Goal: Obtain resource: Download file/media

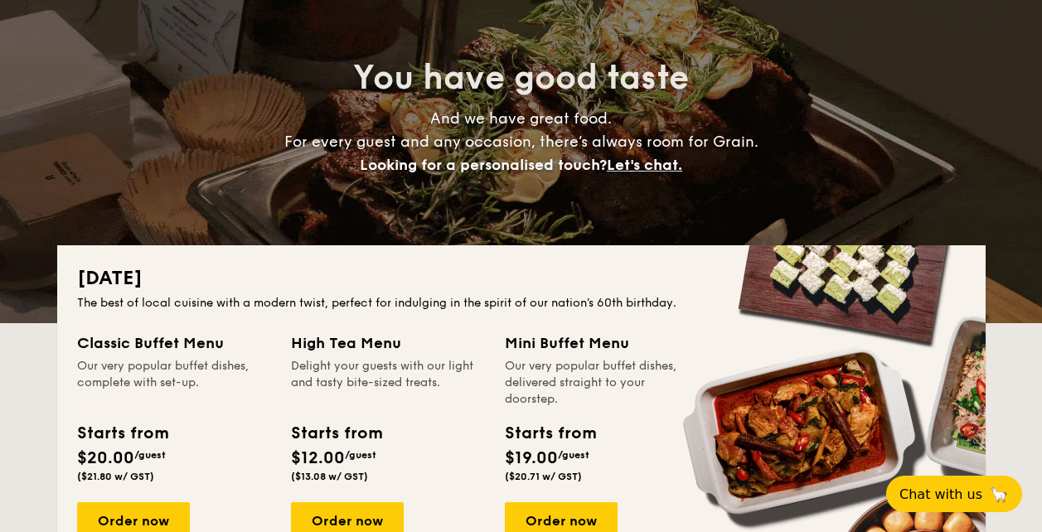
scroll to position [414, 0]
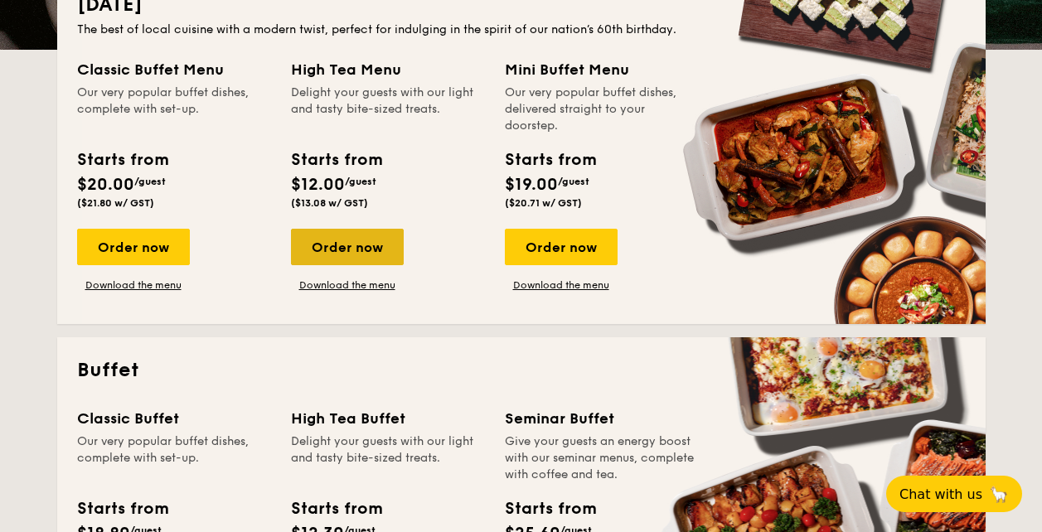
click at [356, 244] on div "Order now" at bounding box center [347, 247] width 113 height 36
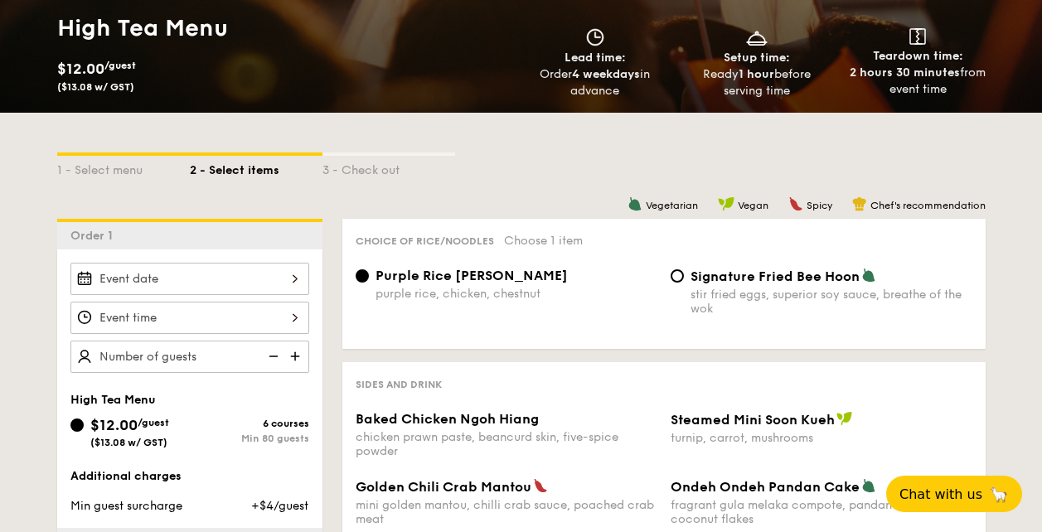
scroll to position [332, 0]
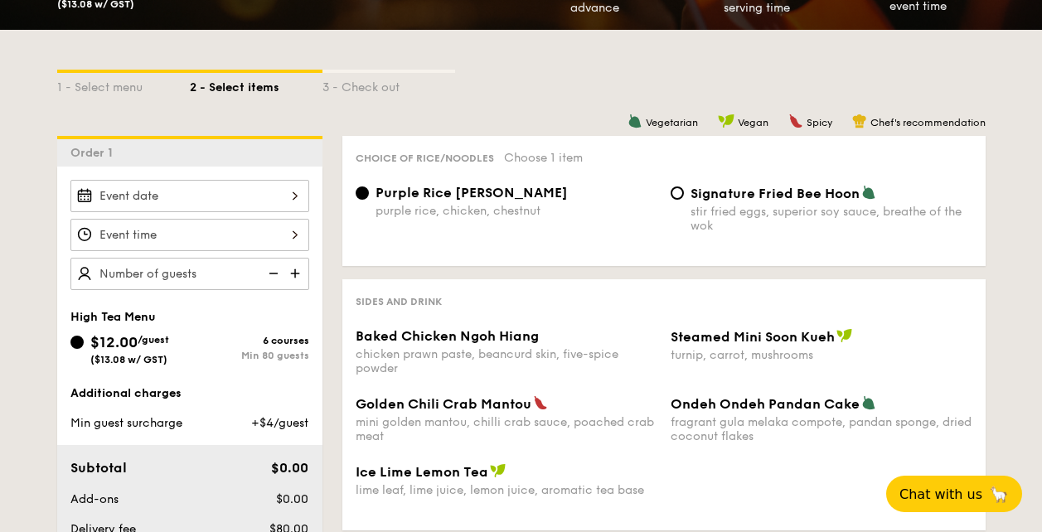
click at [273, 228] on div at bounding box center [189, 235] width 239 height 32
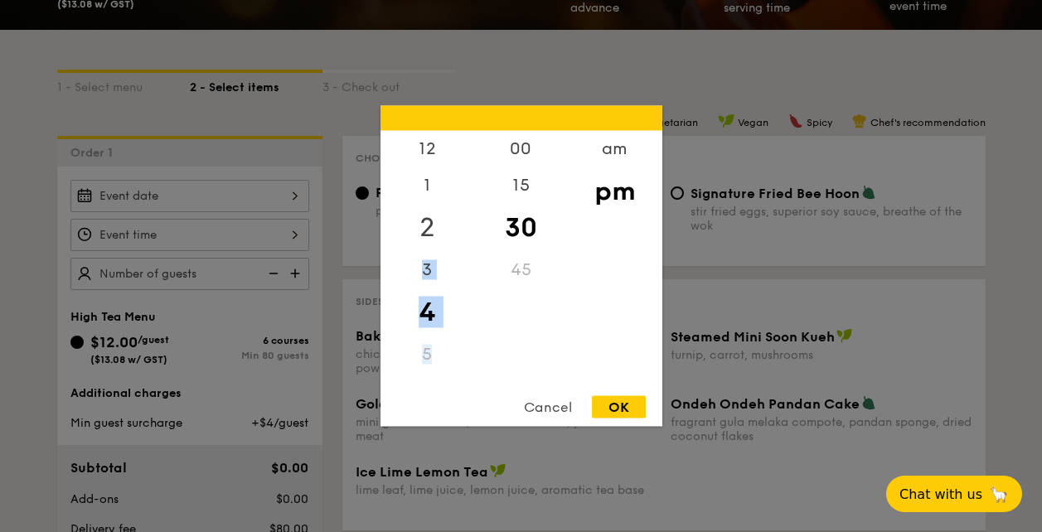
drag, startPoint x: 434, startPoint y: 328, endPoint x: 438, endPoint y: 235, distance: 92.9
click at [438, 235] on div "12 1 2 3 4 5 6 7 8 9 10 11" at bounding box center [427, 257] width 94 height 253
click at [424, 347] on div "5" at bounding box center [427, 343] width 94 height 36
click at [552, 313] on div "00 15 30 45" at bounding box center [521, 257] width 94 height 253
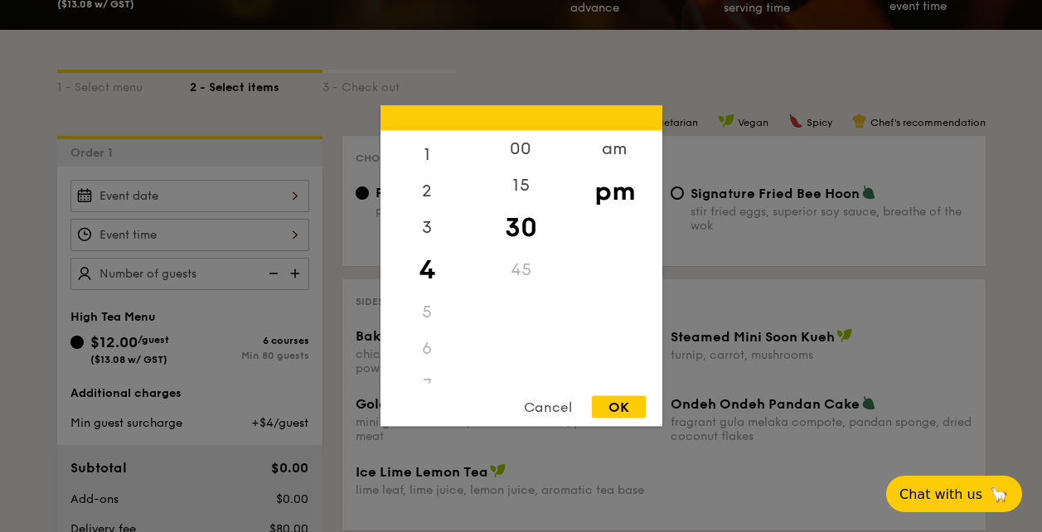
click at [429, 320] on div "5" at bounding box center [427, 312] width 94 height 36
click at [421, 314] on div "5" at bounding box center [427, 312] width 94 height 36
click at [553, 409] on div "Cancel" at bounding box center [547, 407] width 81 height 22
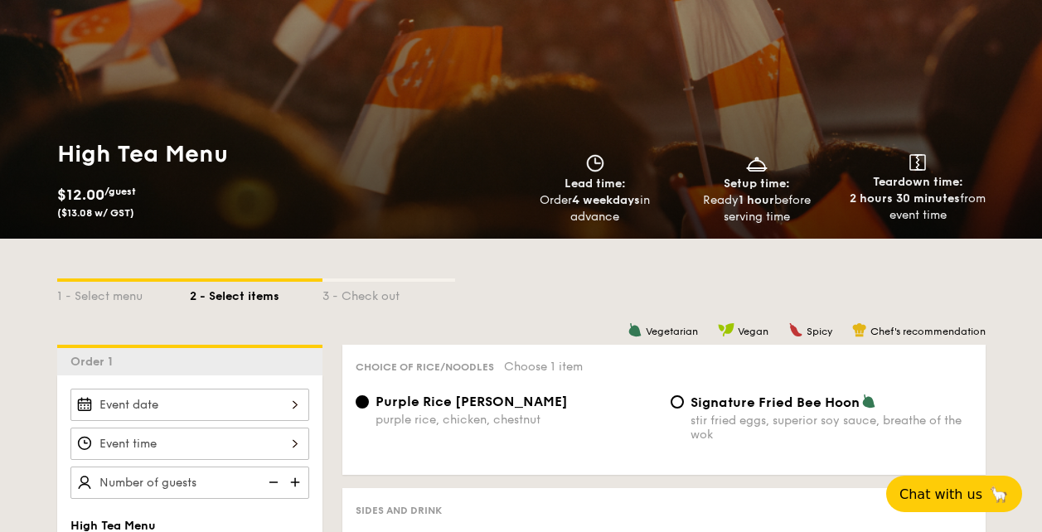
scroll to position [0, 0]
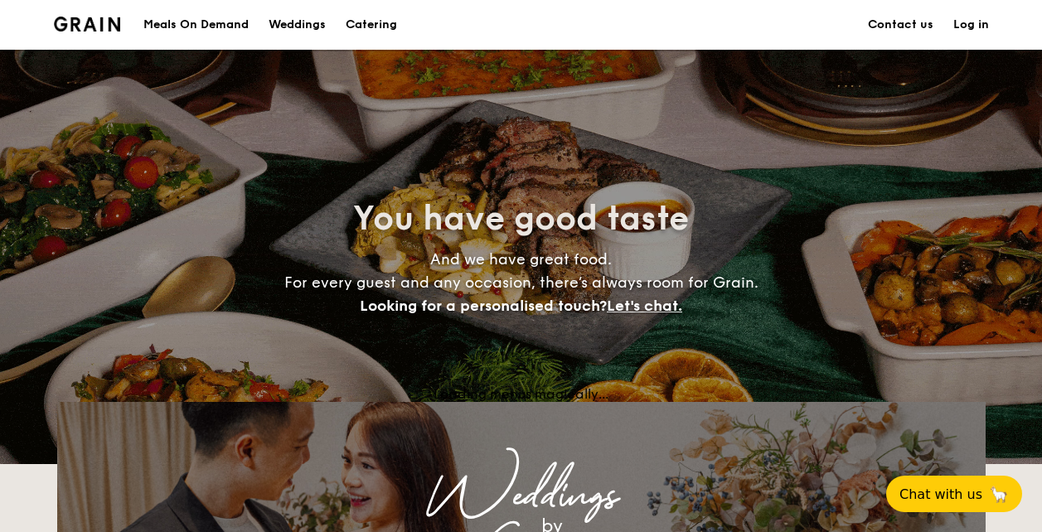
scroll to position [414, 0]
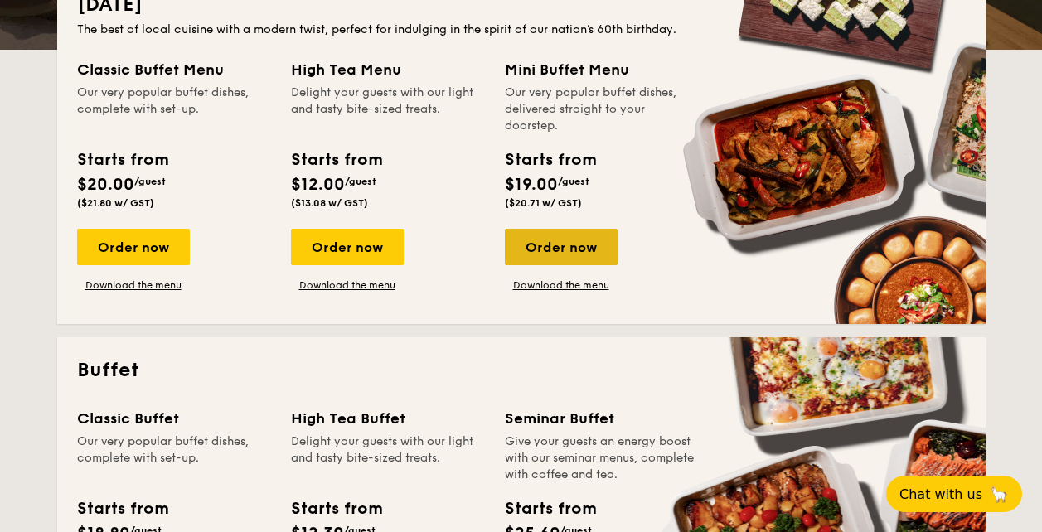
click at [576, 242] on div "Order now" at bounding box center [561, 247] width 113 height 36
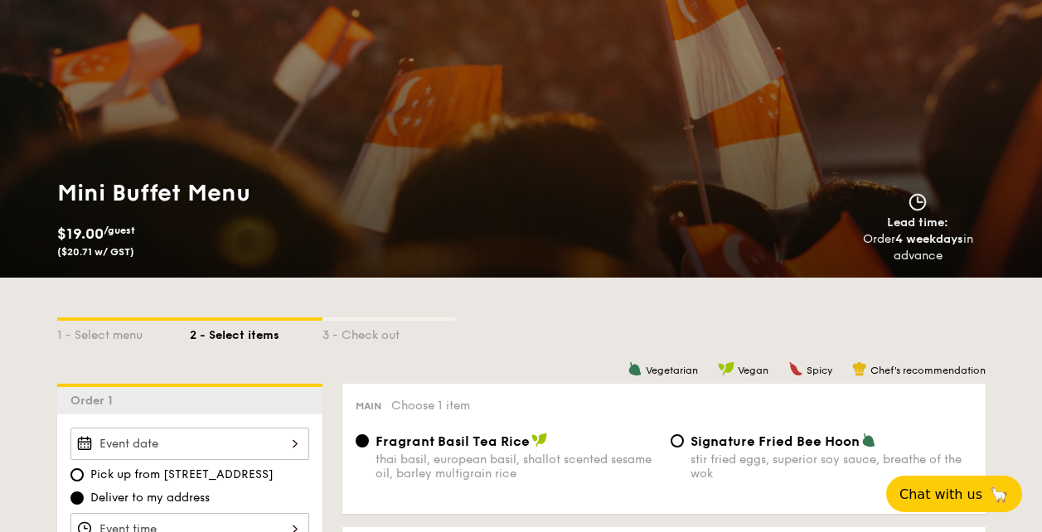
scroll to position [332, 0]
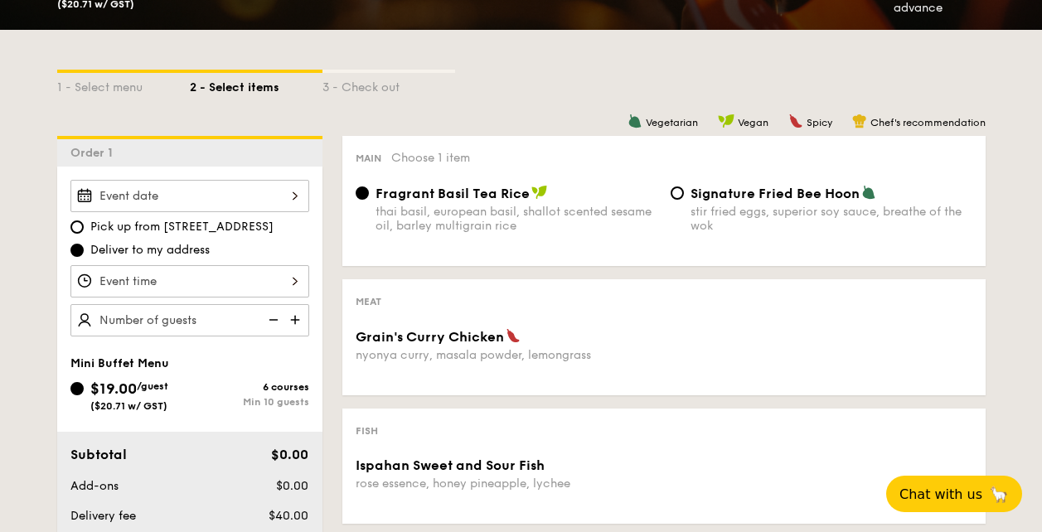
click at [284, 282] on div at bounding box center [189, 281] width 239 height 32
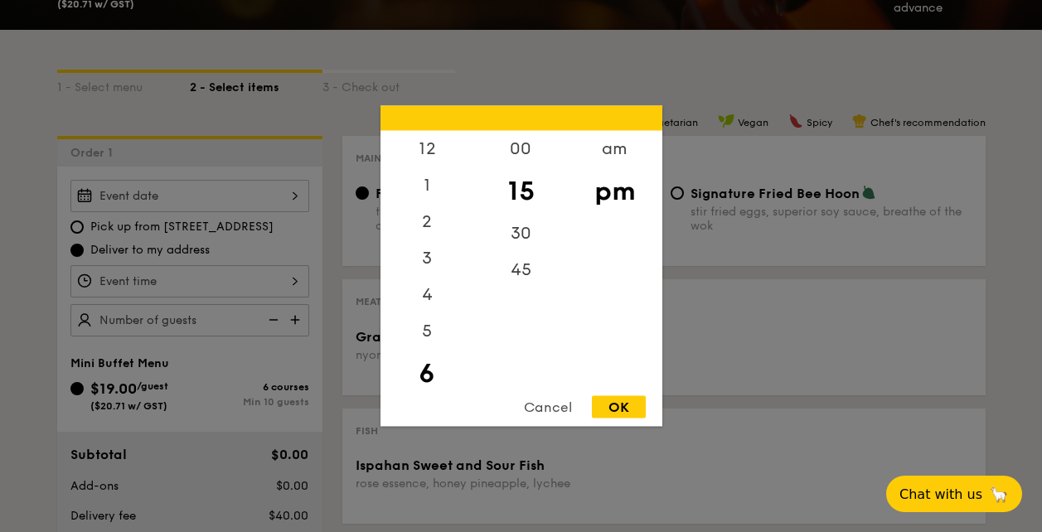
scroll to position [36, 0]
click at [430, 300] on div "5" at bounding box center [427, 301] width 94 height 48
click at [433, 263] on div "4" at bounding box center [427, 264] width 94 height 48
click at [432, 216] on div "3" at bounding box center [427, 228] width 94 height 48
click at [552, 409] on div "Cancel" at bounding box center [547, 407] width 81 height 22
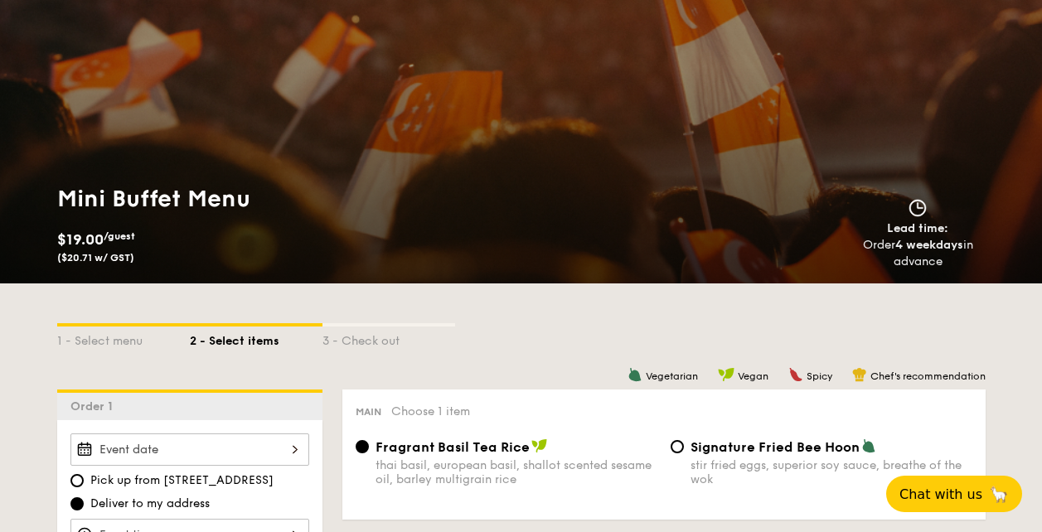
scroll to position [0, 0]
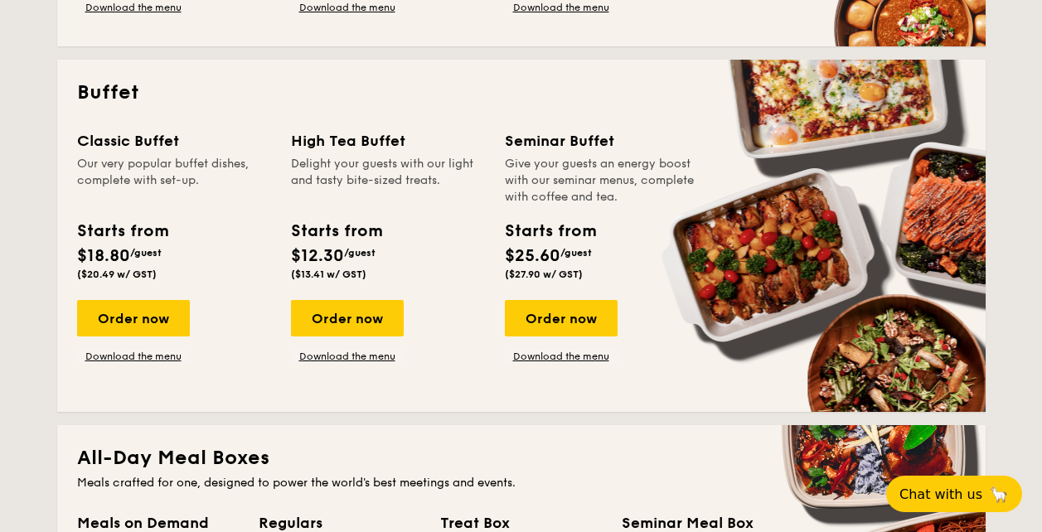
scroll to position [663, 0]
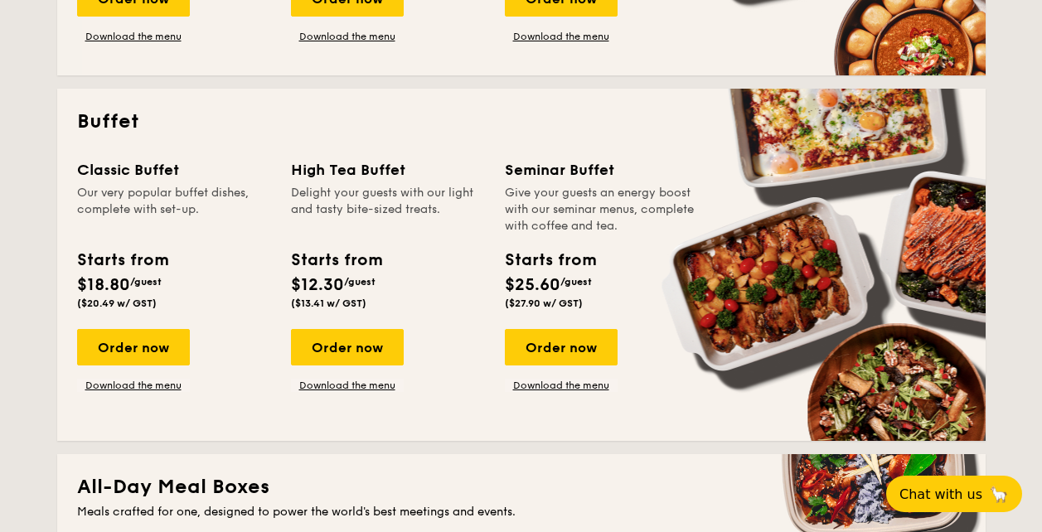
click at [357, 328] on div "High Tea Buffet Delight your guests with our light and tasty bite-sized treats.…" at bounding box center [398, 275] width 214 height 234
click at [353, 356] on div "Order now" at bounding box center [347, 347] width 113 height 36
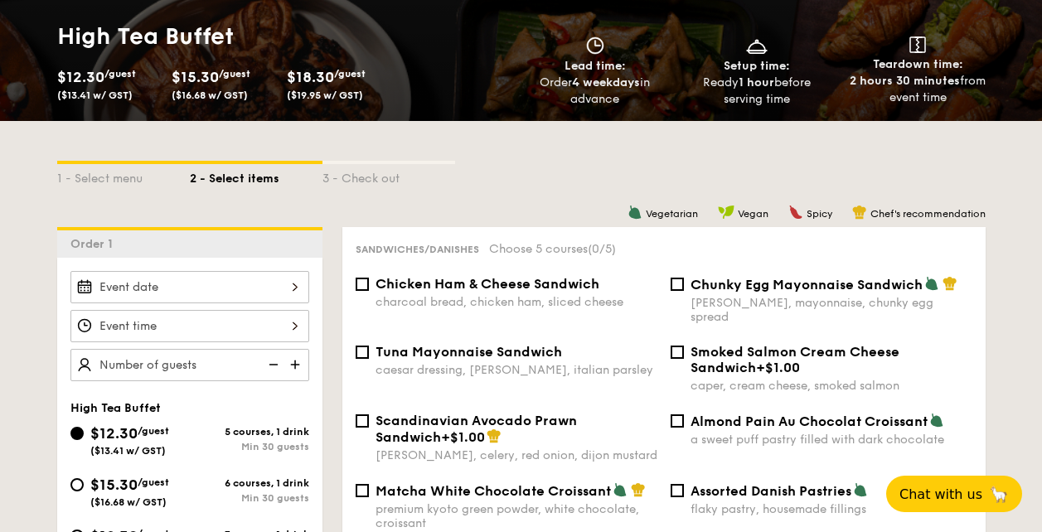
scroll to position [249, 0]
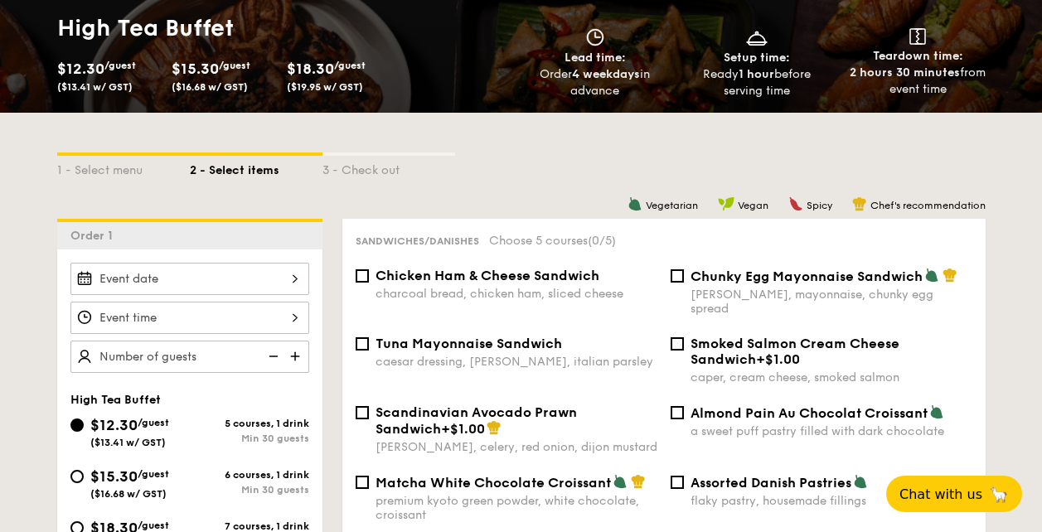
click at [272, 313] on div at bounding box center [189, 318] width 239 height 32
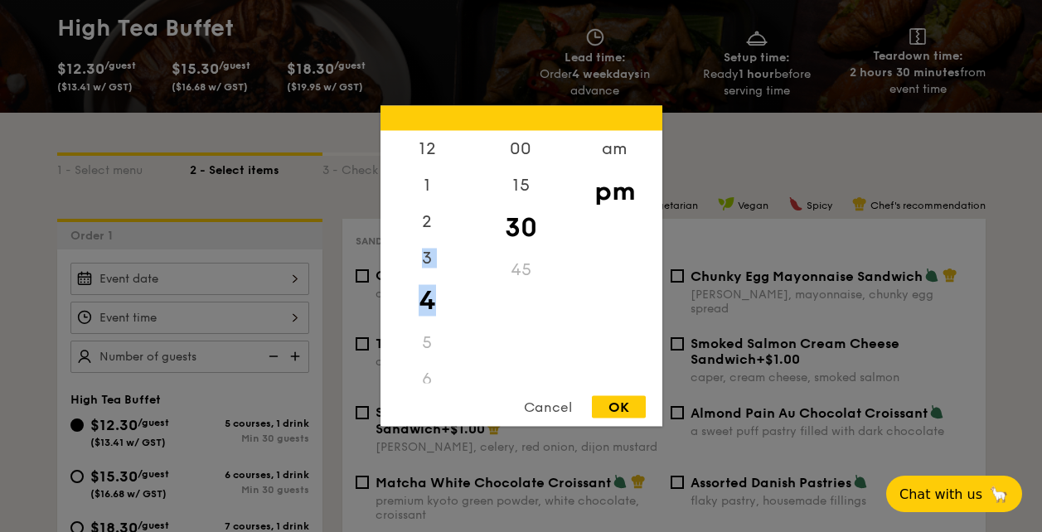
drag, startPoint x: 425, startPoint y: 258, endPoint x: 434, endPoint y: 294, distance: 37.6
click at [434, 294] on div "12 1 2 3 4 5 6 7 8 9 10 11" at bounding box center [427, 257] width 94 height 253
drag, startPoint x: 434, startPoint y: 294, endPoint x: 429, endPoint y: 262, distance: 32.8
click at [429, 262] on div "3" at bounding box center [427, 264] width 94 height 48
click at [418, 317] on div "4" at bounding box center [427, 312] width 94 height 48
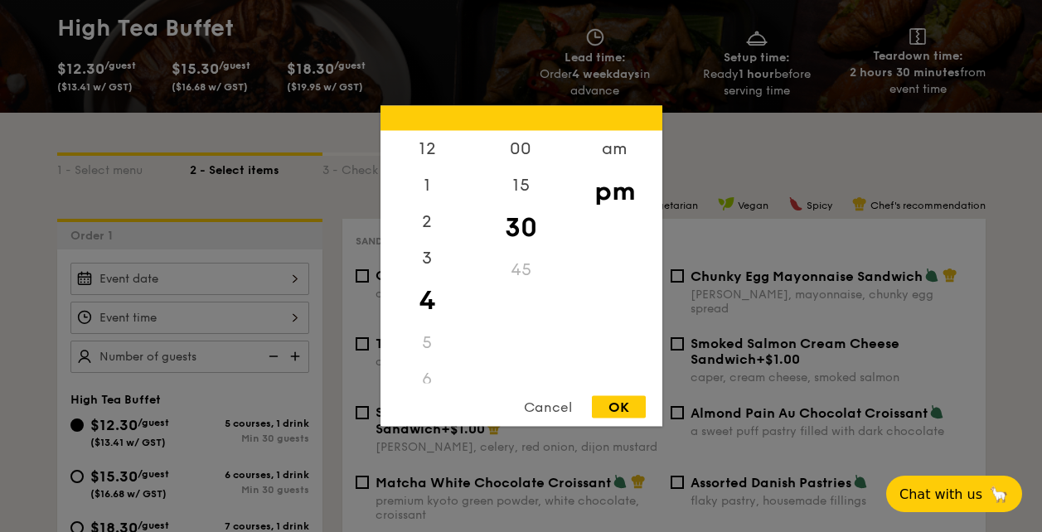
click at [555, 406] on div "Cancel" at bounding box center [547, 407] width 81 height 22
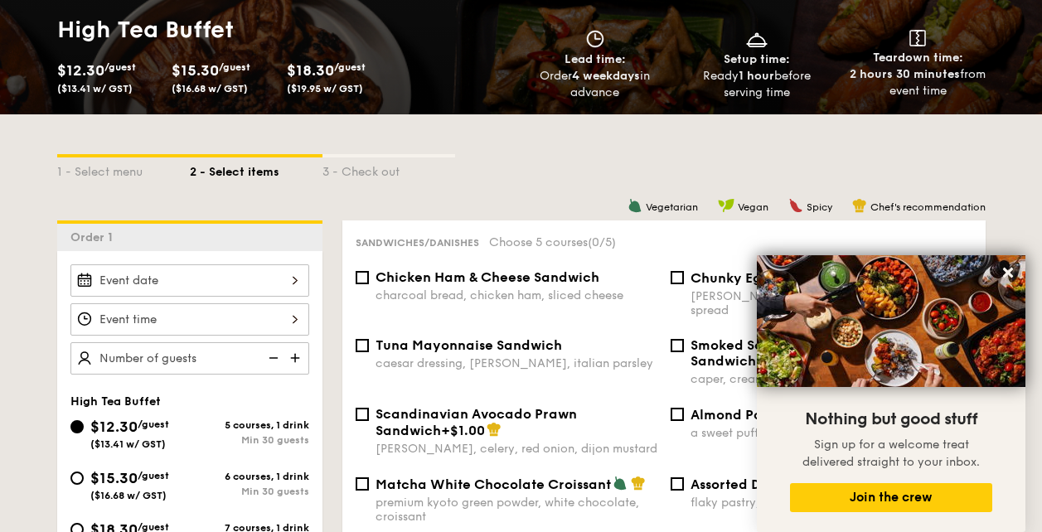
scroll to position [235, 0]
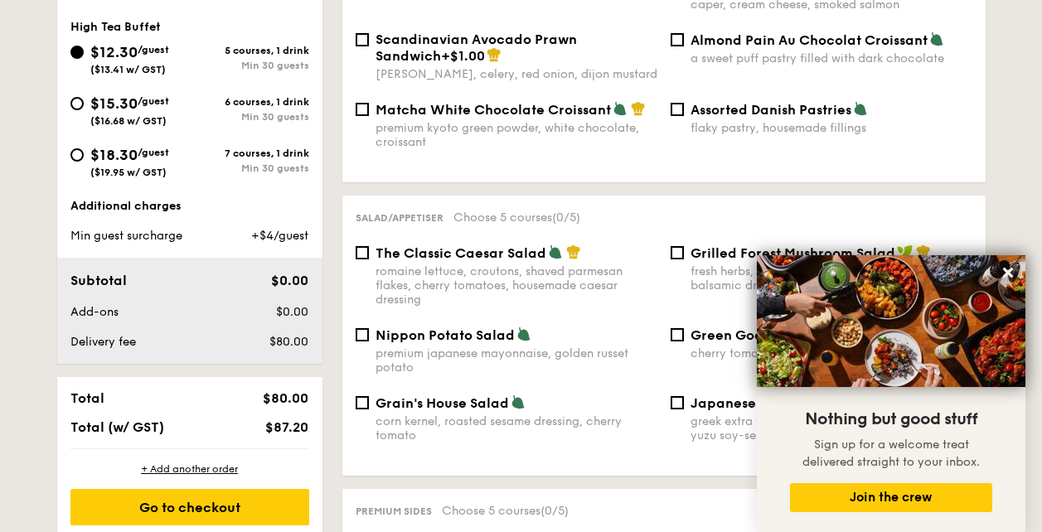
scroll to position [0, 0]
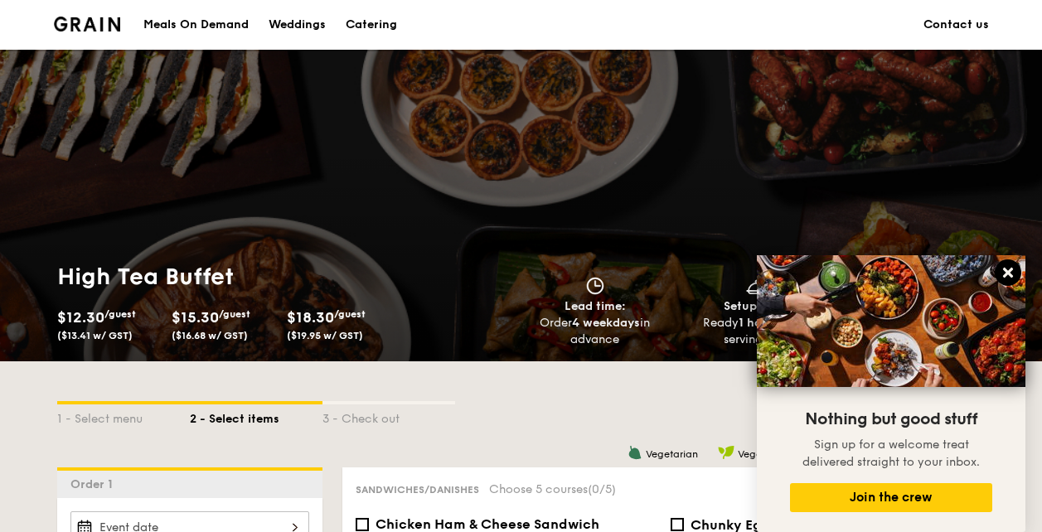
click at [1009, 271] on icon at bounding box center [1008, 273] width 10 height 10
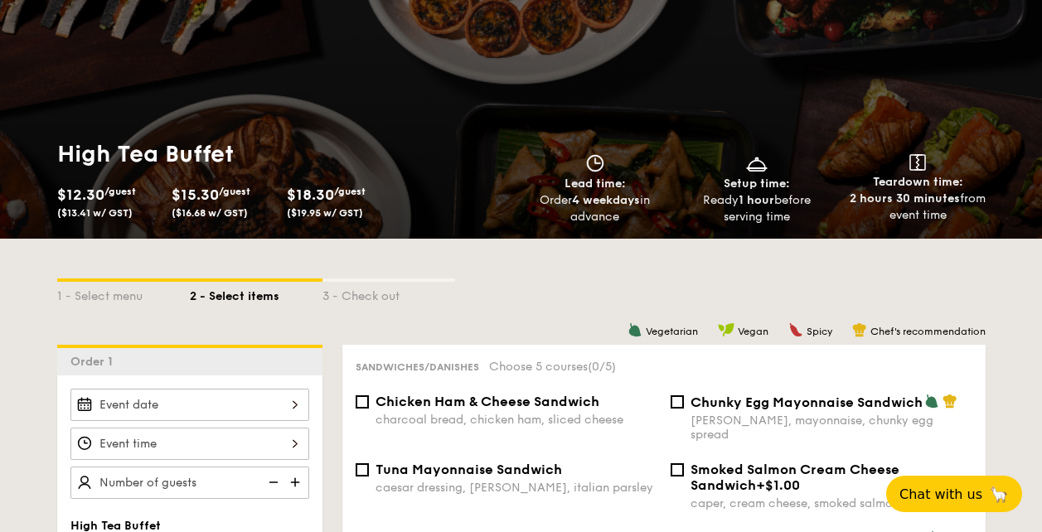
scroll to position [249, 0]
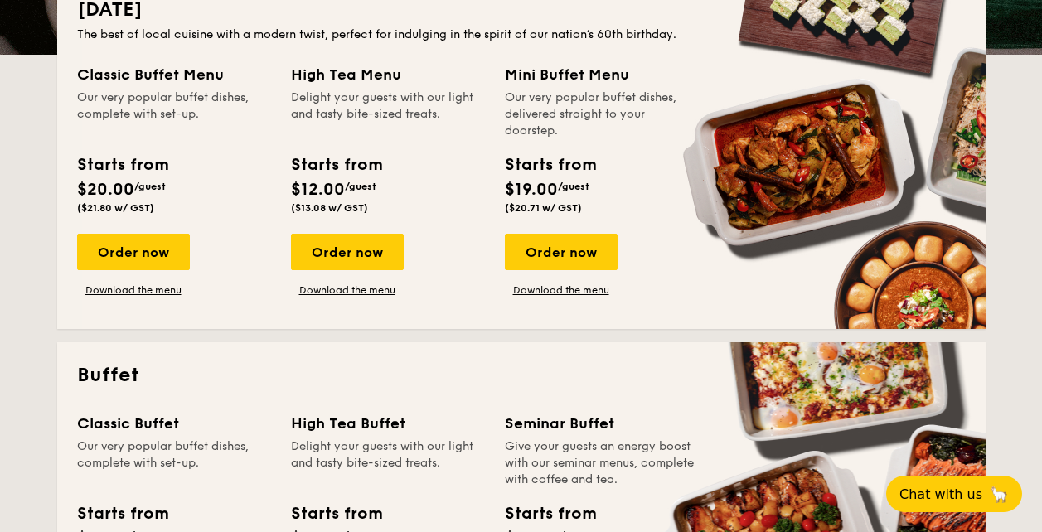
scroll to position [403, 0]
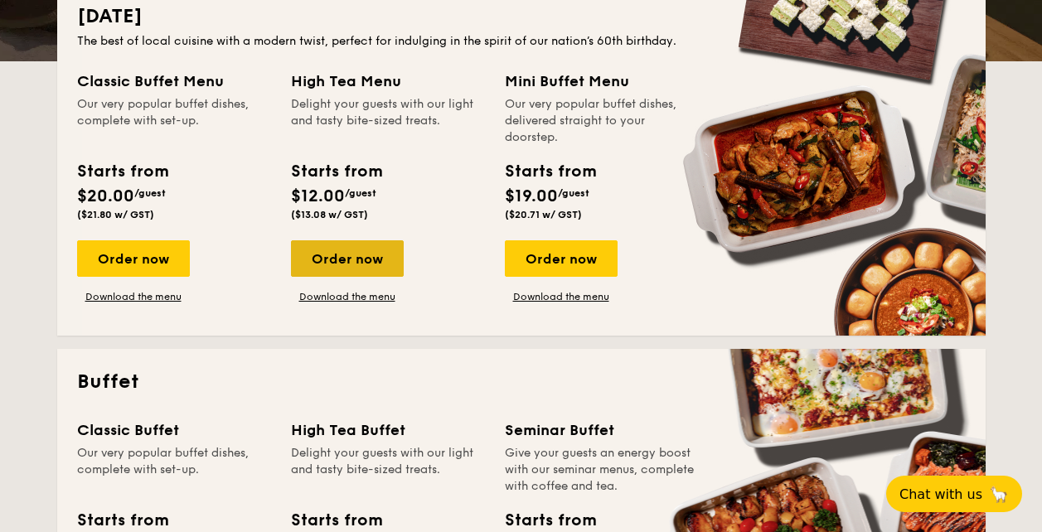
click at [335, 256] on div "Order now" at bounding box center [347, 258] width 113 height 36
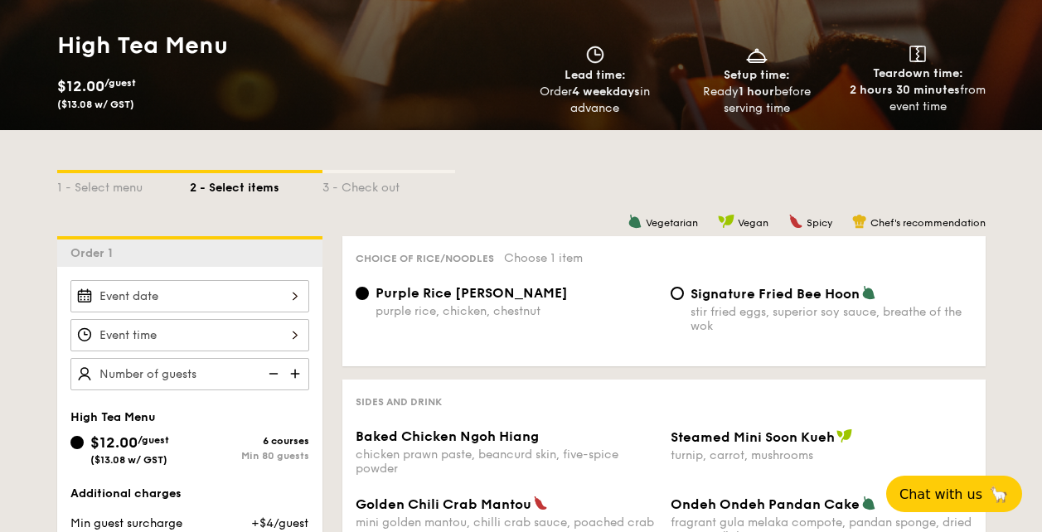
scroll to position [249, 0]
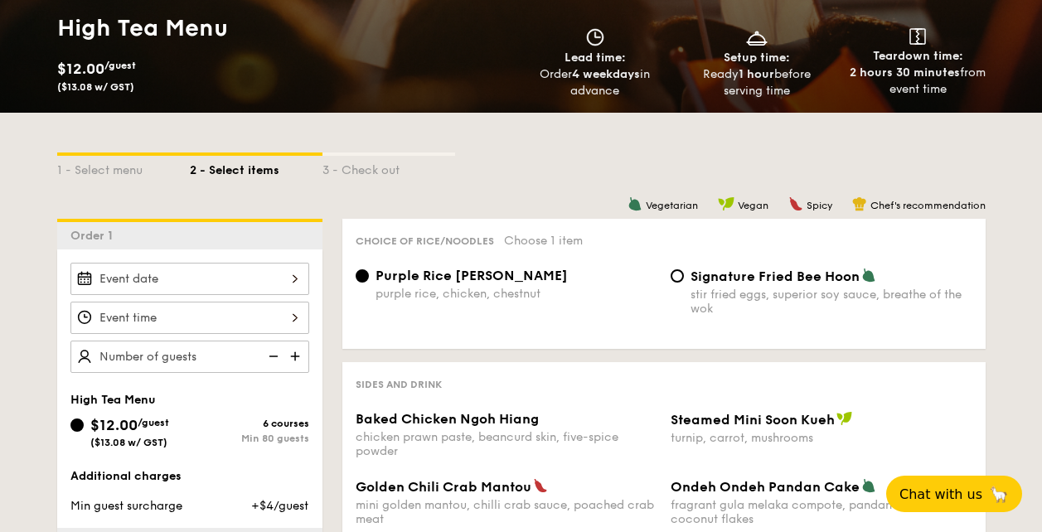
click at [229, 316] on div at bounding box center [189, 318] width 239 height 32
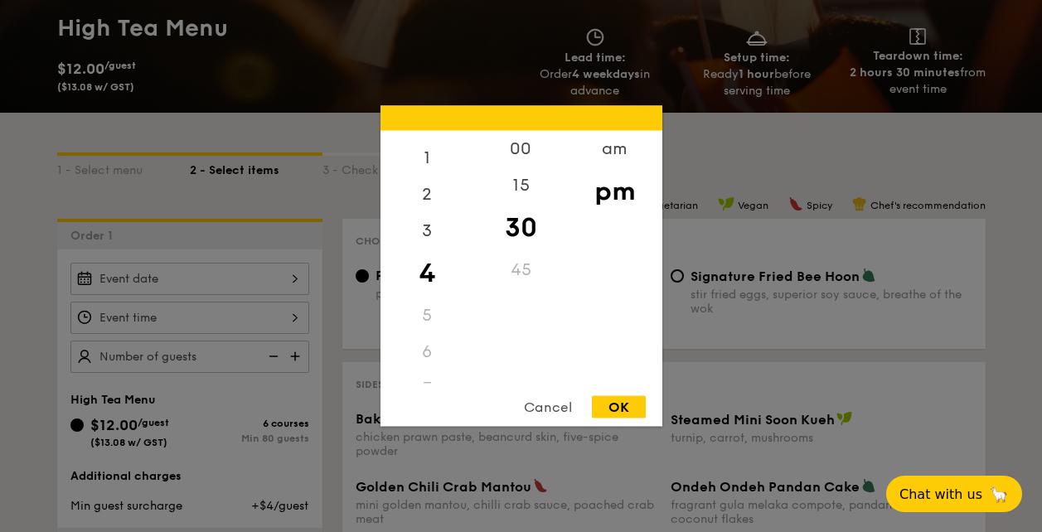
scroll to position [0, 0]
click at [427, 339] on div "5" at bounding box center [427, 343] width 94 height 36
drag, startPoint x: 427, startPoint y: 339, endPoint x: 485, endPoint y: 355, distance: 60.1
click at [426, 339] on div "5" at bounding box center [427, 343] width 94 height 36
click at [547, 404] on div "Cancel" at bounding box center [547, 407] width 81 height 22
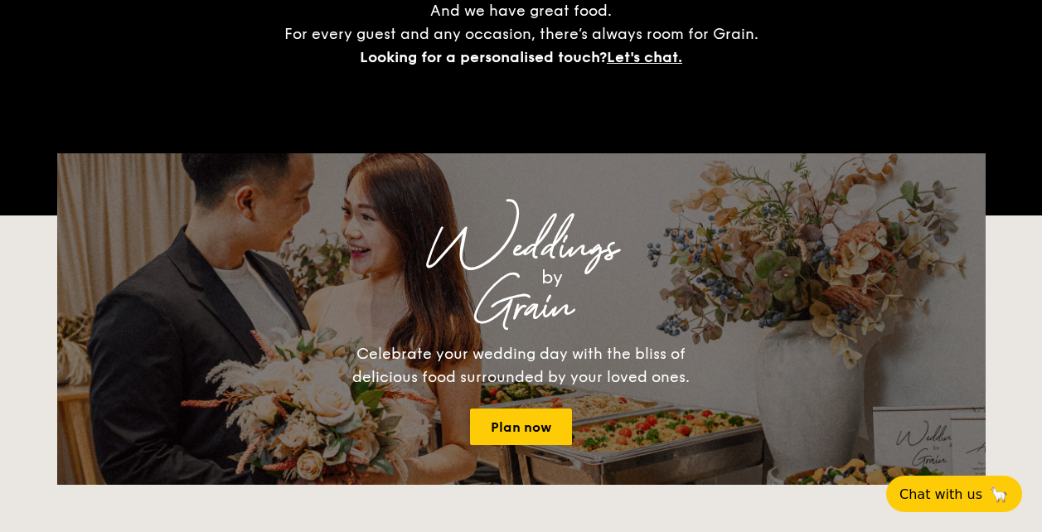
scroll to position [403, 0]
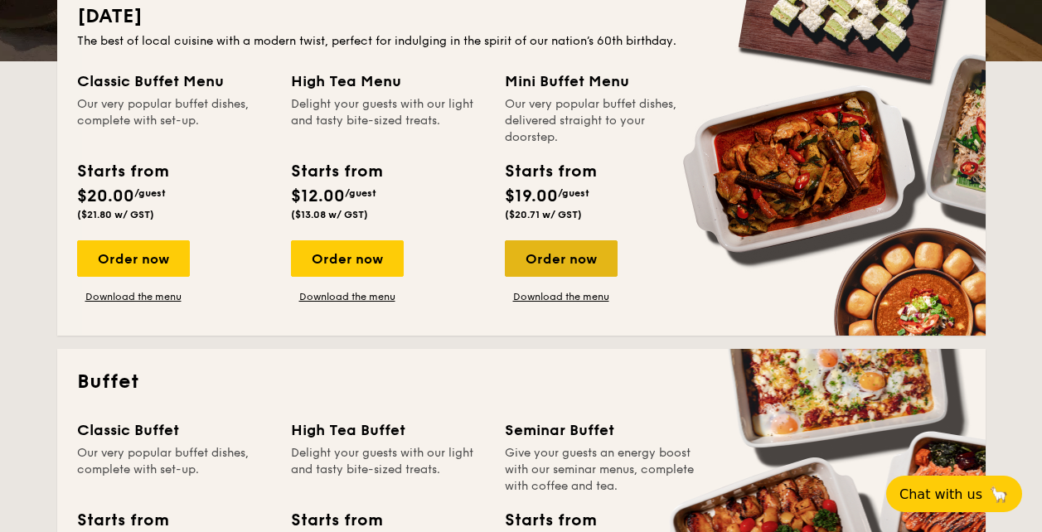
click at [575, 249] on div "Order now" at bounding box center [561, 258] width 113 height 36
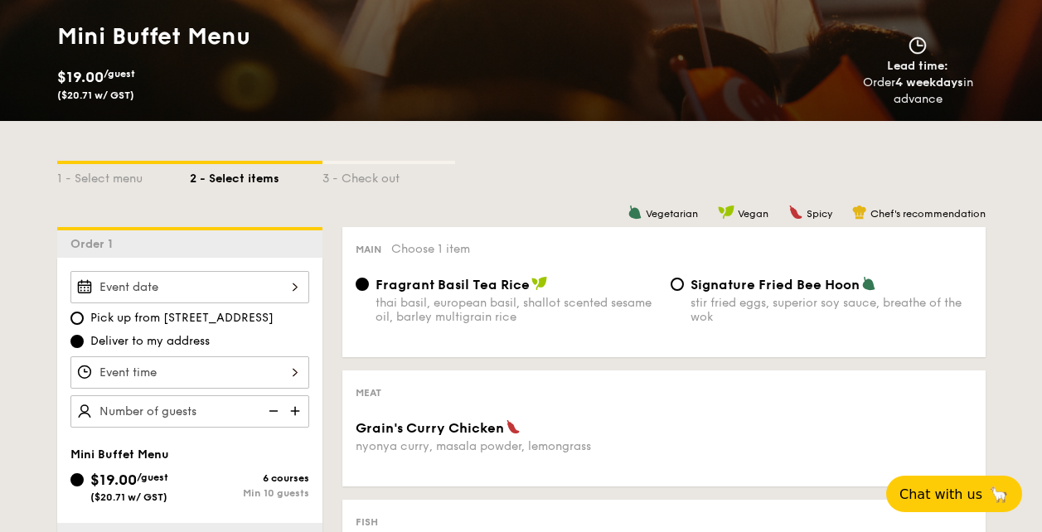
scroll to position [249, 0]
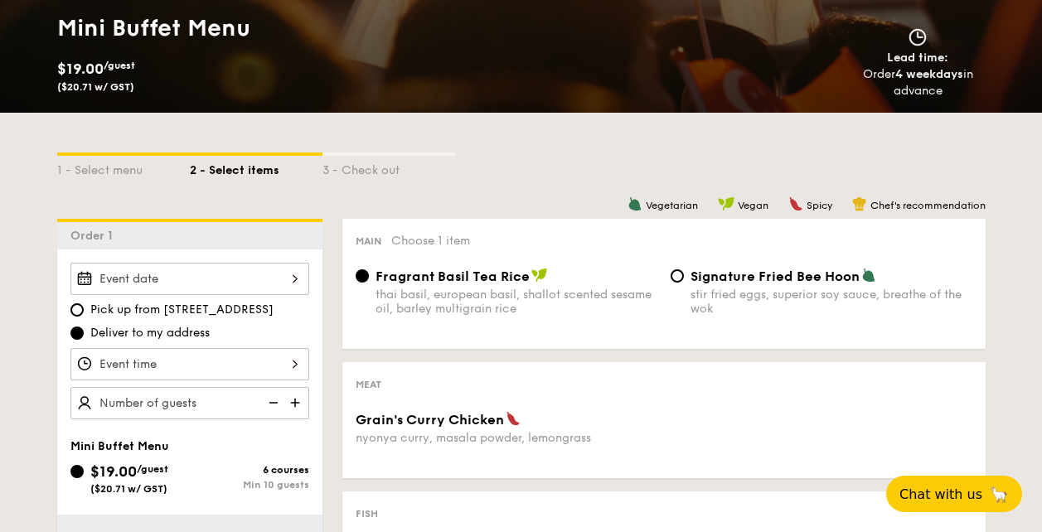
click at [236, 367] on div at bounding box center [189, 364] width 239 height 32
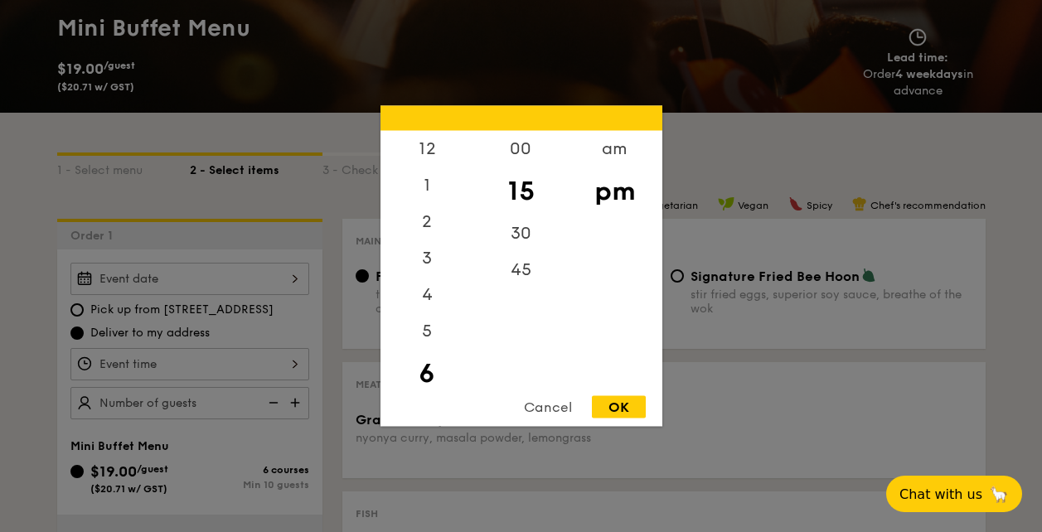
scroll to position [36, 0]
click at [433, 293] on div "5" at bounding box center [427, 301] width 94 height 48
click at [432, 265] on div "4" at bounding box center [427, 264] width 94 height 48
click at [564, 408] on div "Cancel" at bounding box center [547, 407] width 81 height 22
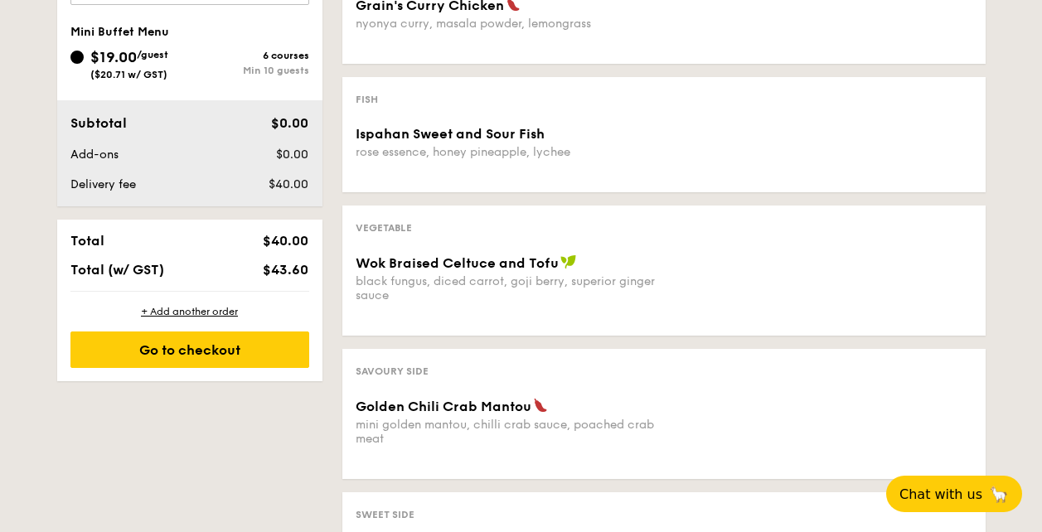
scroll to position [332, 0]
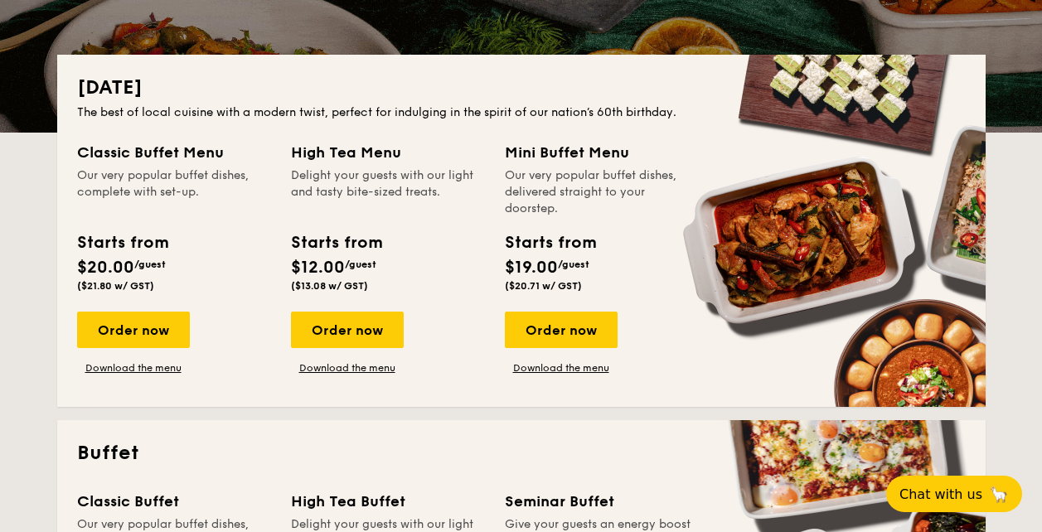
scroll to position [414, 0]
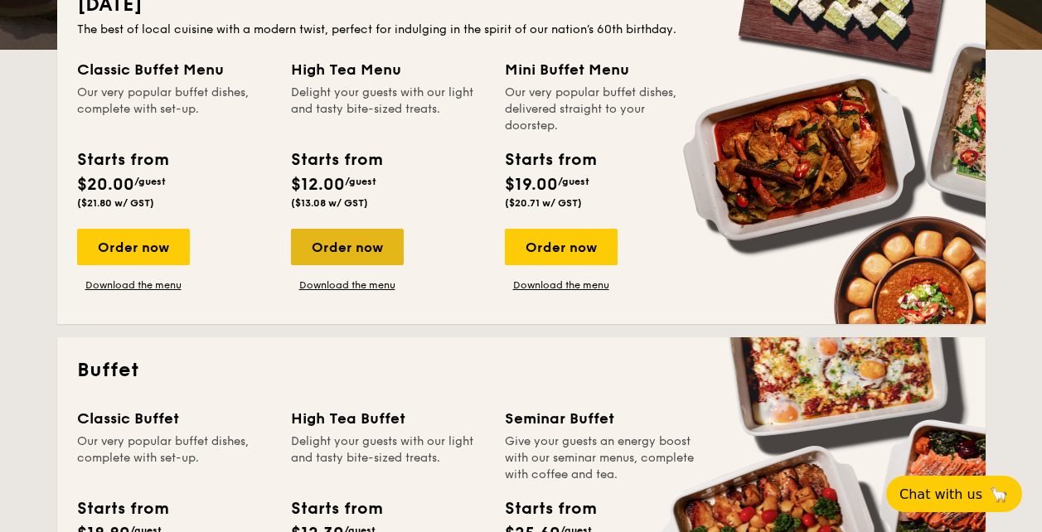
click at [332, 238] on div "Order now" at bounding box center [347, 247] width 113 height 36
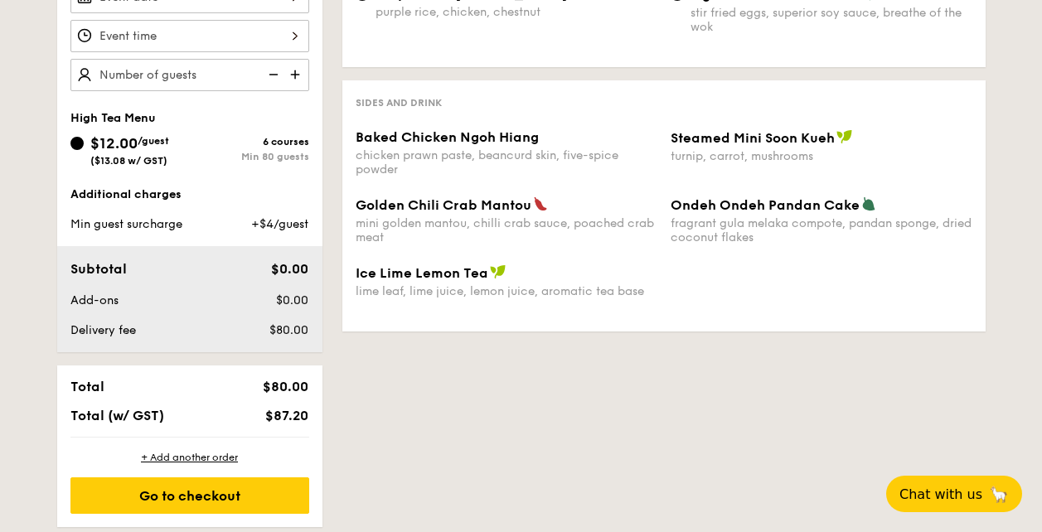
scroll to position [414, 0]
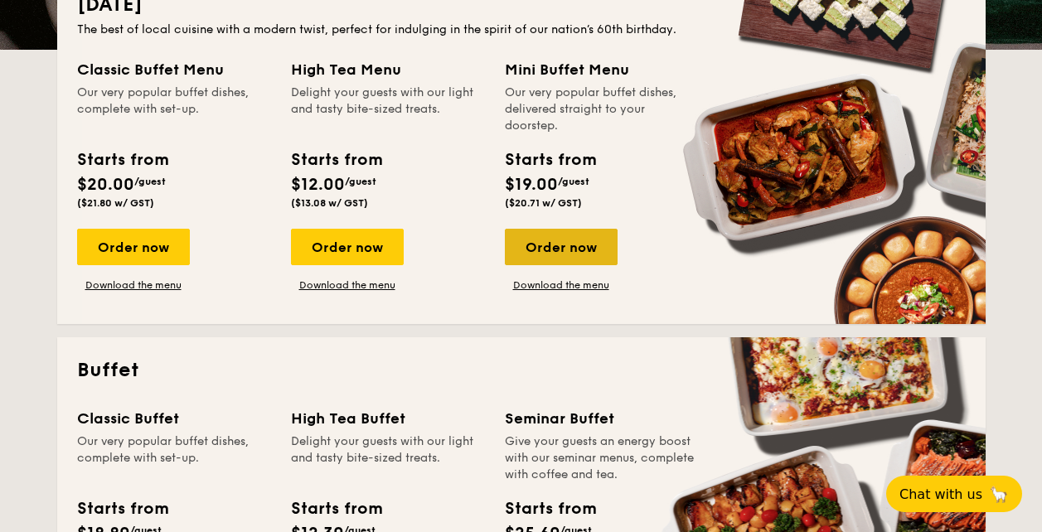
click at [576, 253] on div "Order now" at bounding box center [561, 247] width 113 height 36
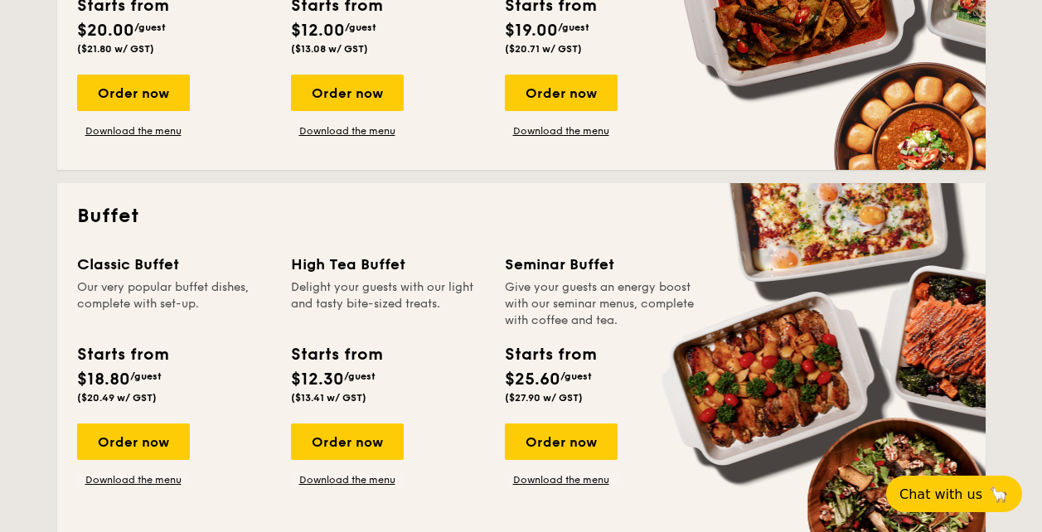
scroll to position [663, 0]
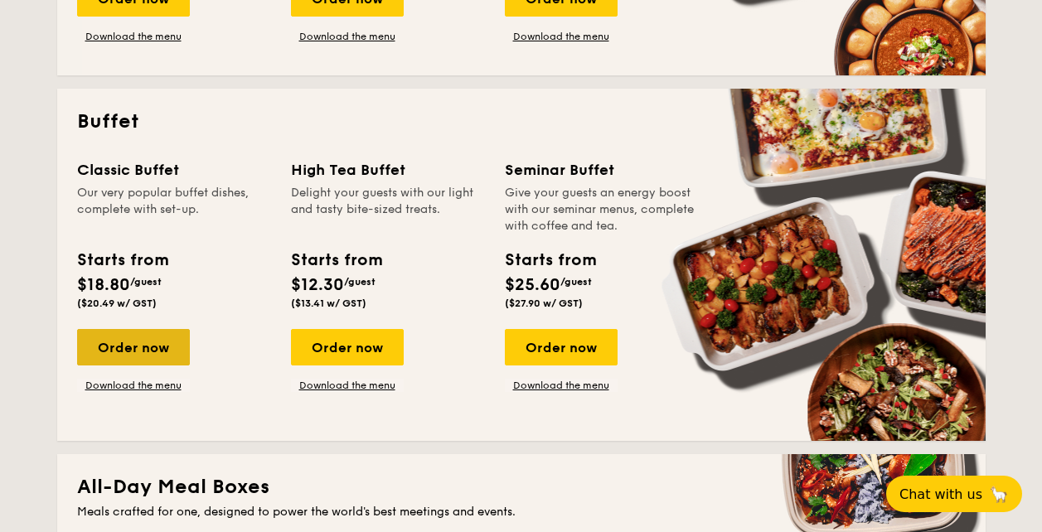
click at [132, 344] on div "Order now" at bounding box center [133, 347] width 113 height 36
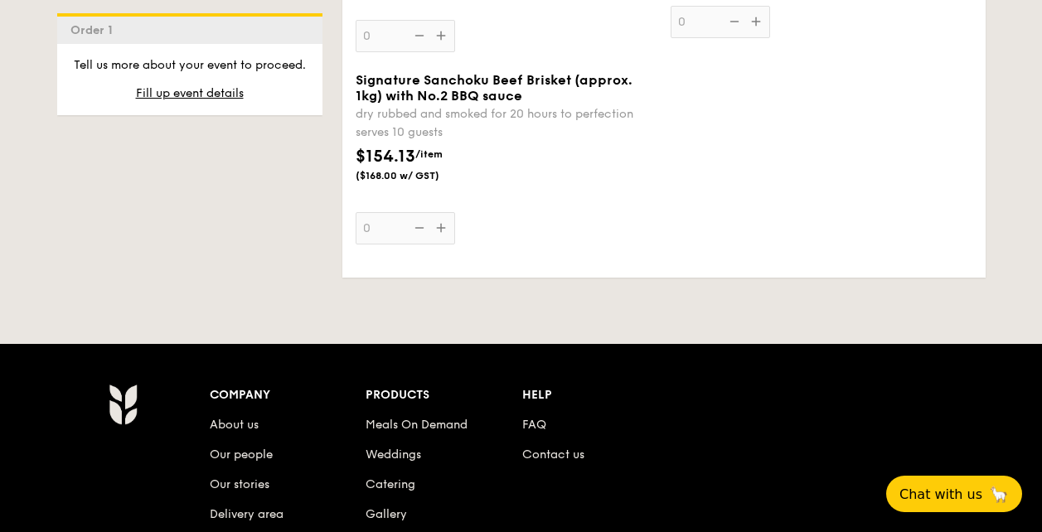
scroll to position [2155, 0]
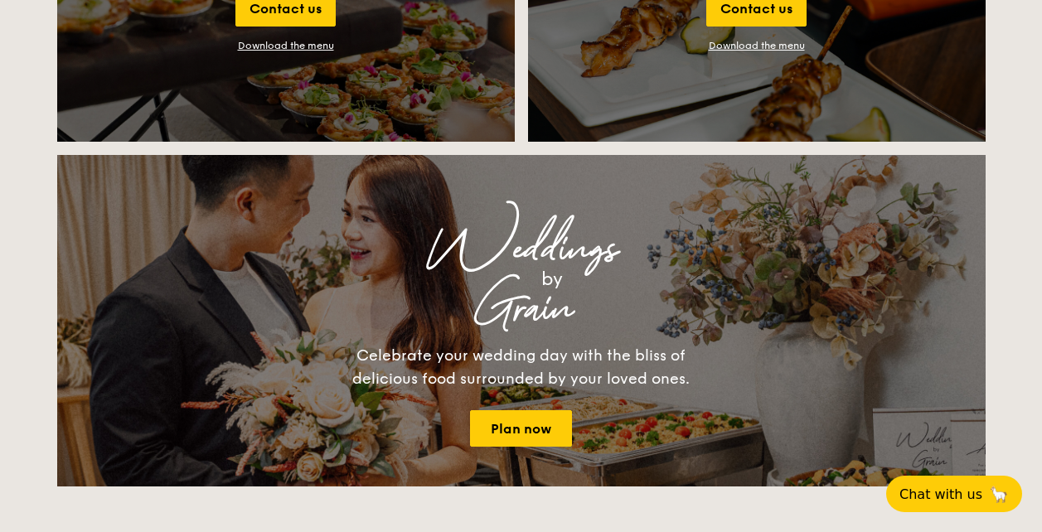
scroll to position [1895, 0]
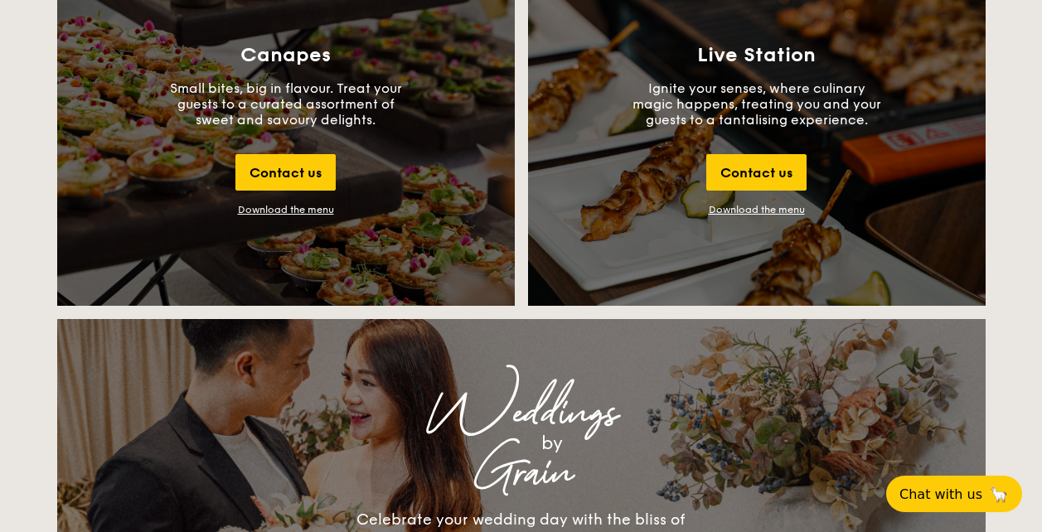
click at [317, 208] on div "Download the menu" at bounding box center [286, 210] width 96 height 12
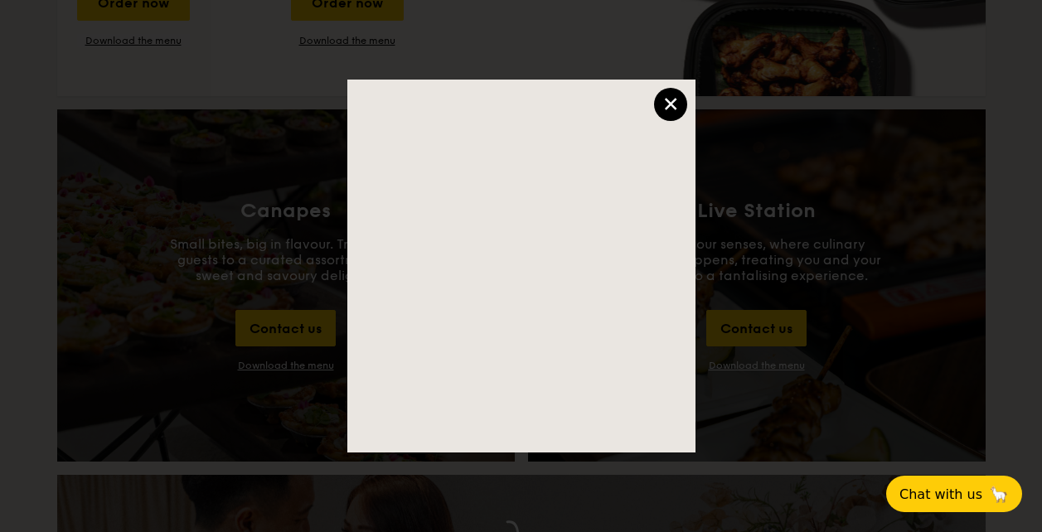
scroll to position [1563, 0]
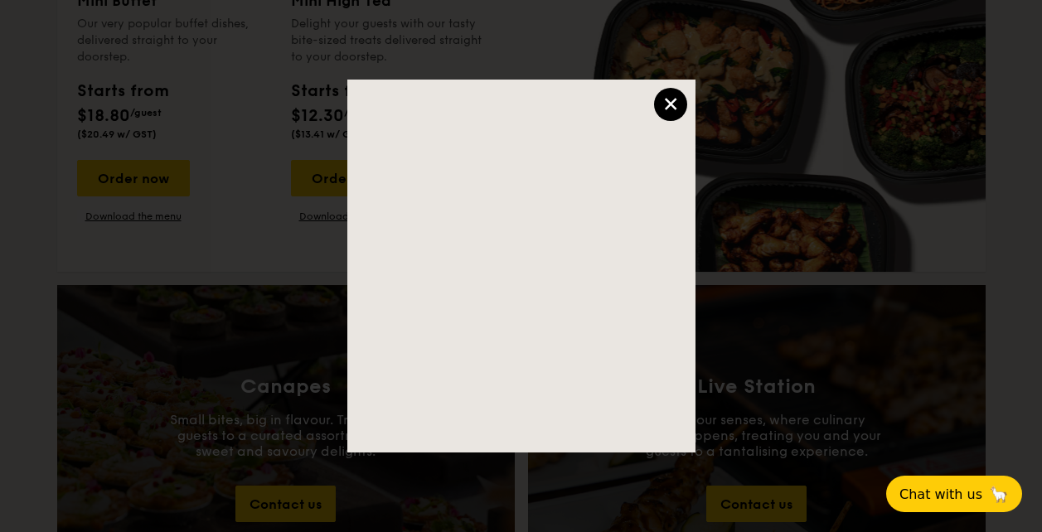
click at [681, 103] on div "×" at bounding box center [670, 104] width 33 height 33
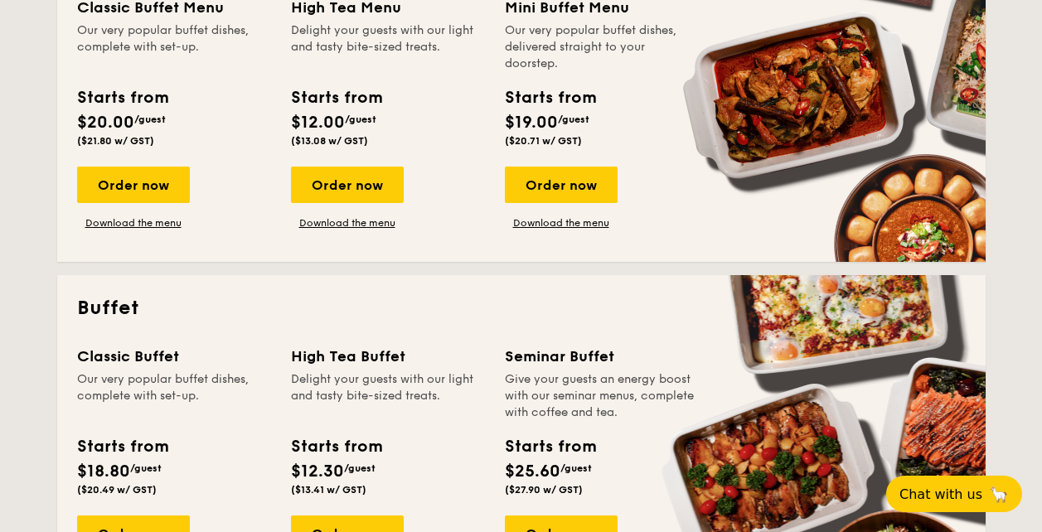
scroll to position [582, 0]
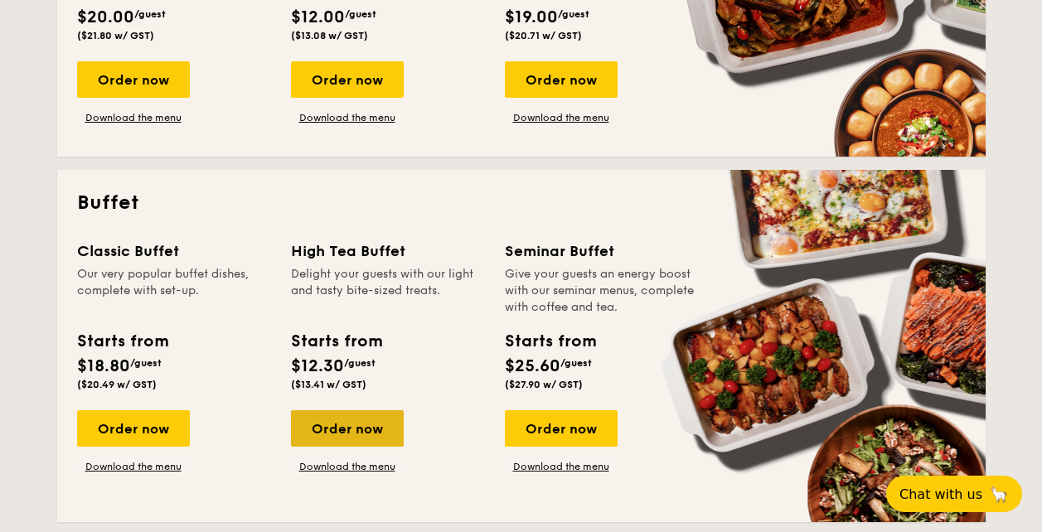
click at [348, 420] on div "Order now" at bounding box center [347, 428] width 113 height 36
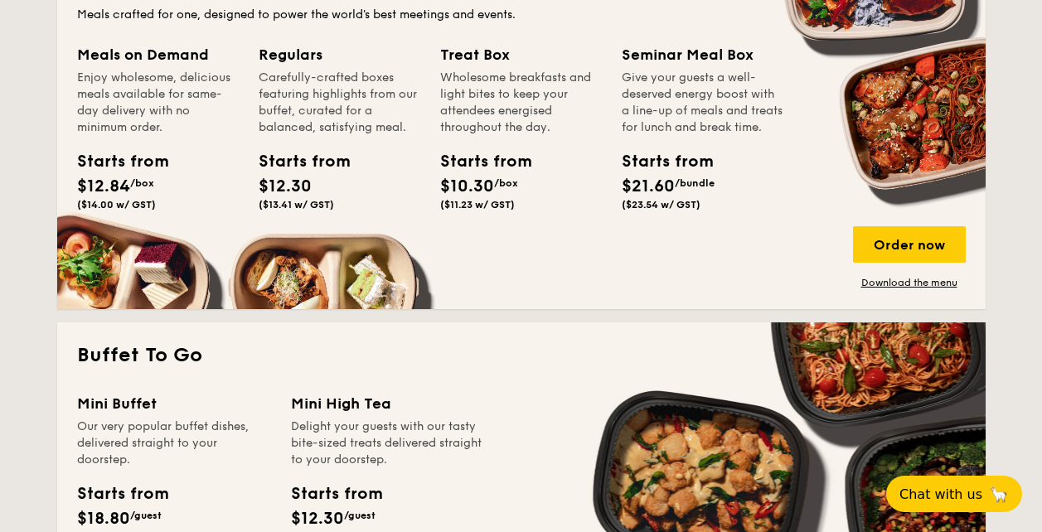
scroll to position [1658, 0]
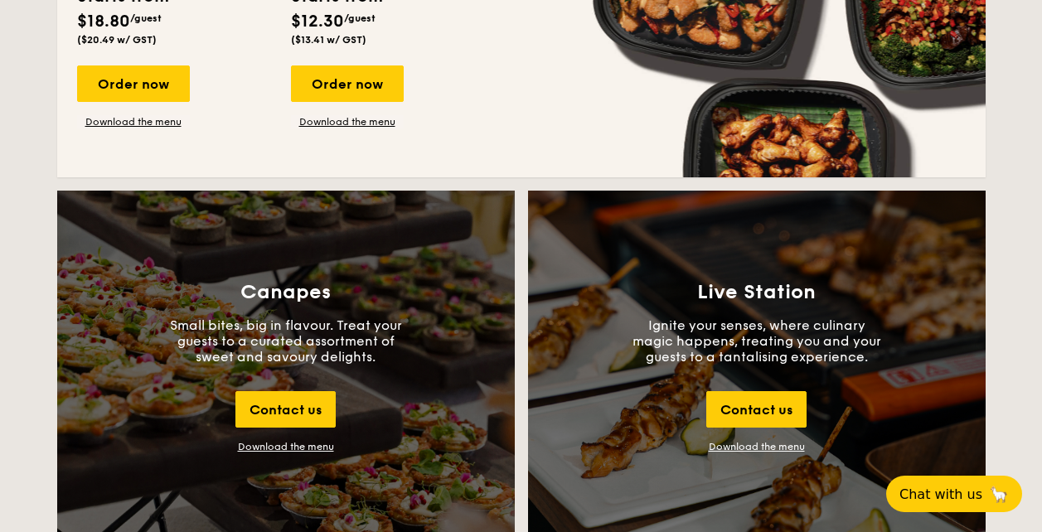
click at [283, 448] on div "Download the menu" at bounding box center [286, 447] width 96 height 12
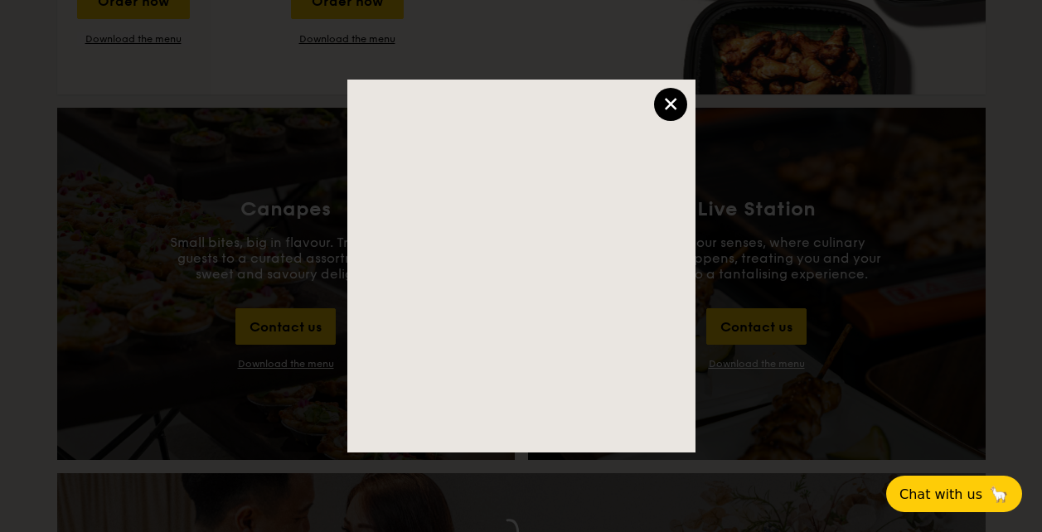
scroll to position [1326, 0]
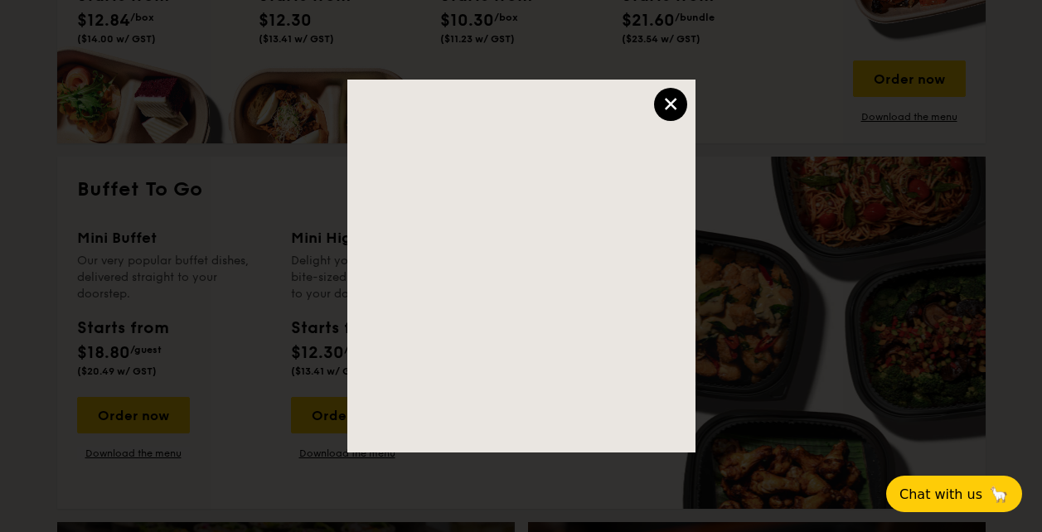
click at [672, 97] on div "×" at bounding box center [670, 104] width 33 height 33
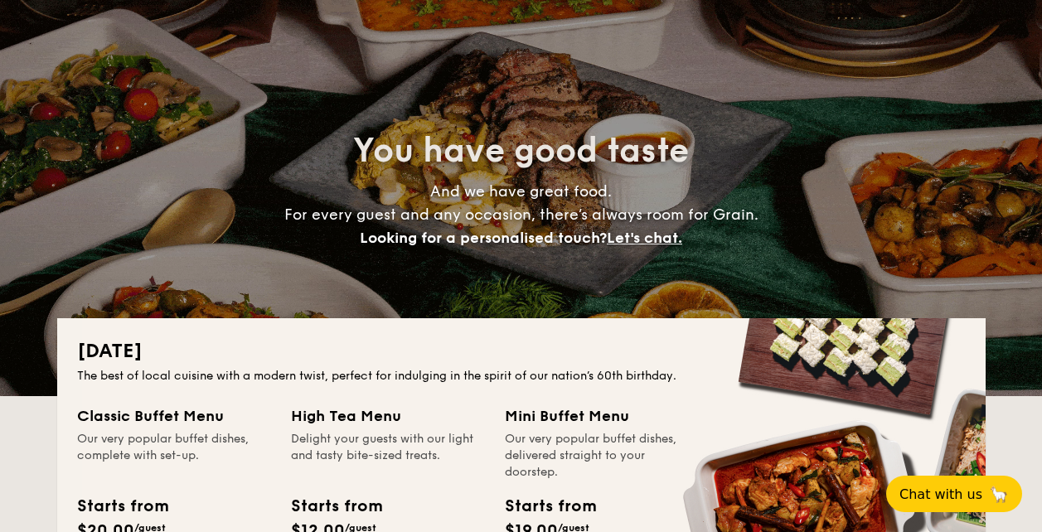
scroll to position [0, 0]
